Goal: Task Accomplishment & Management: Use online tool/utility

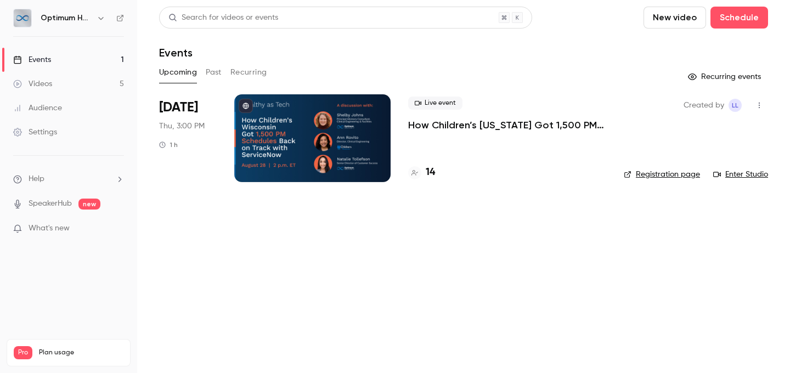
click at [470, 122] on p "How Children’s [US_STATE] Got 1,500 PM Schedules Back on Track With ServiceNow" at bounding box center [507, 125] width 198 height 13
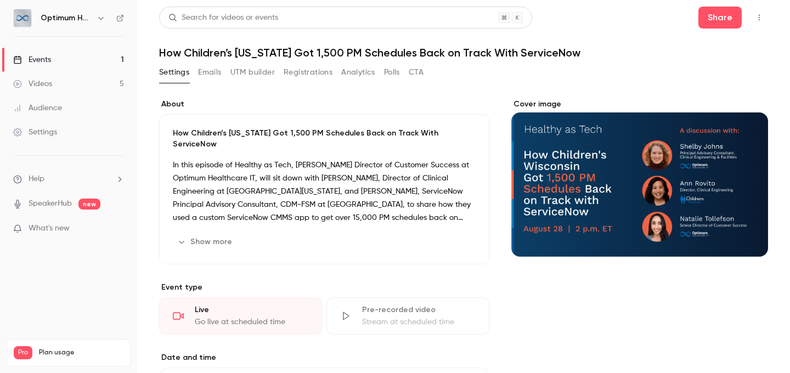
click at [216, 72] on button "Emails" at bounding box center [209, 73] width 23 height 18
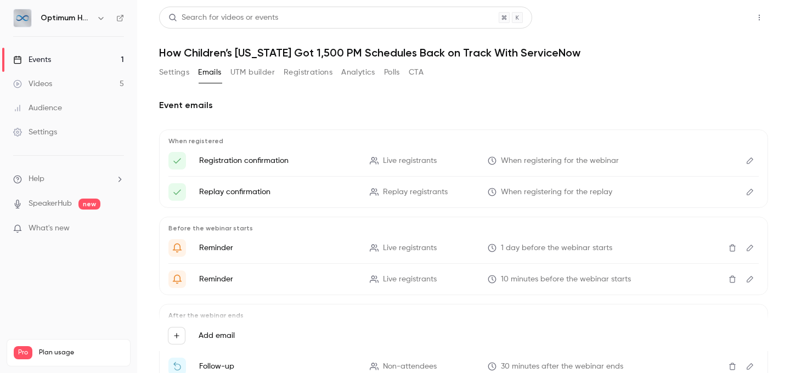
click at [712, 15] on button "Share" at bounding box center [720, 18] width 43 height 22
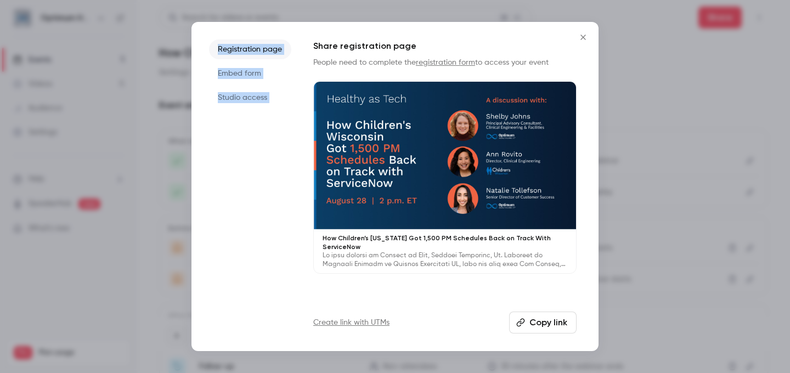
click at [586, 26] on div "Registration page Embed form Studio access Share registration page People need …" at bounding box center [395, 186] width 407 height 329
click at [594, 40] on div "Registration page Embed form Studio access Share registration page People need …" at bounding box center [395, 186] width 407 height 329
click at [587, 37] on icon "Close" at bounding box center [583, 37] width 13 height 9
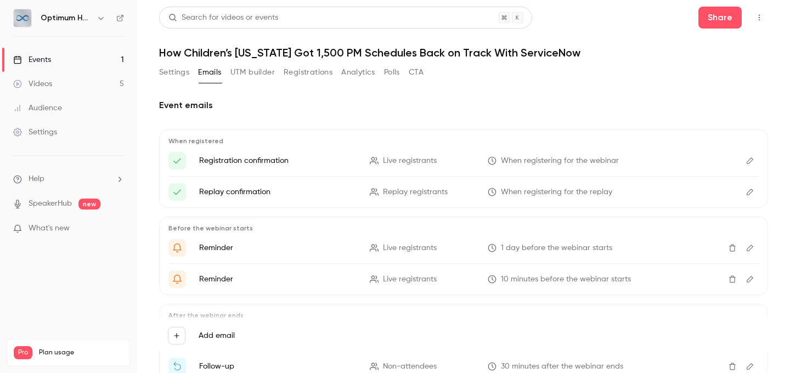
click at [51, 359] on div "Videos 5 / 90 Monthly registrants 14 / 100" at bounding box center [69, 379] width 110 height 40
click at [178, 68] on button "Settings" at bounding box center [174, 73] width 30 height 18
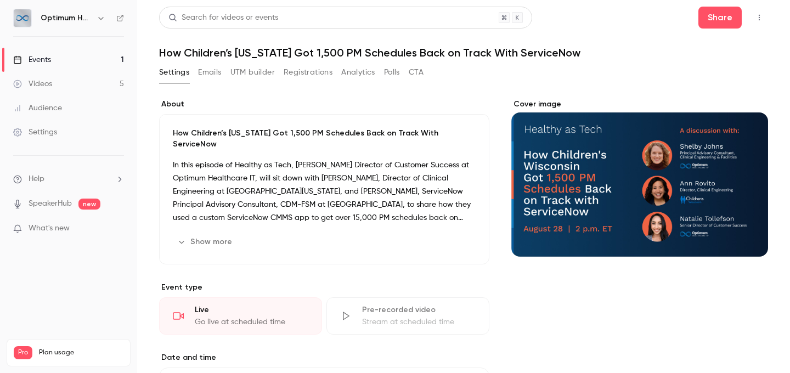
click at [755, 19] on icon "button" at bounding box center [759, 18] width 9 height 8
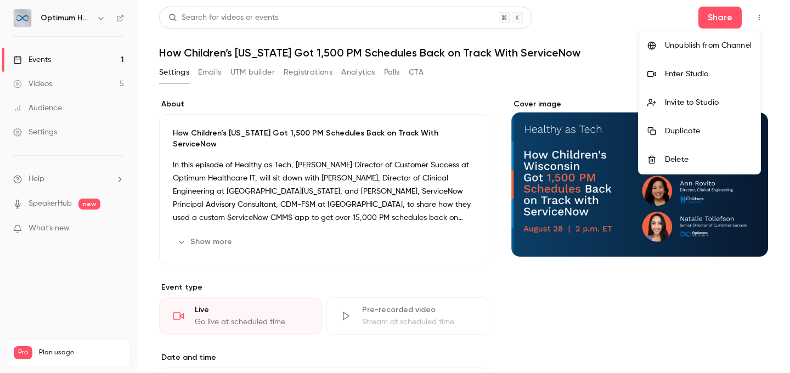
click at [703, 81] on li "Enter Studio" at bounding box center [700, 74] width 122 height 29
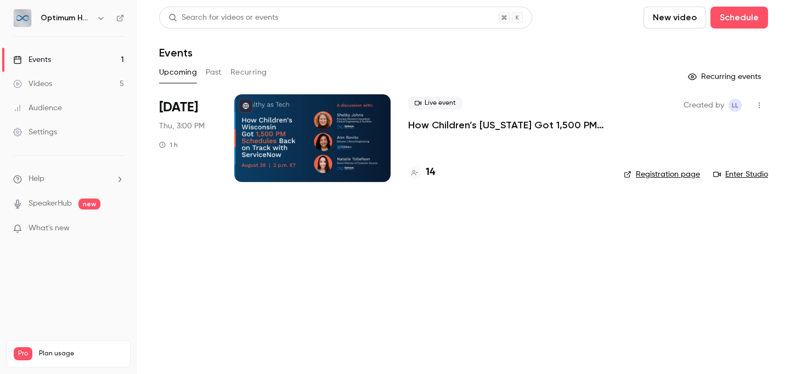
click at [746, 173] on link "Enter Studio" at bounding box center [740, 174] width 55 height 11
